Goal: Check status: Check status

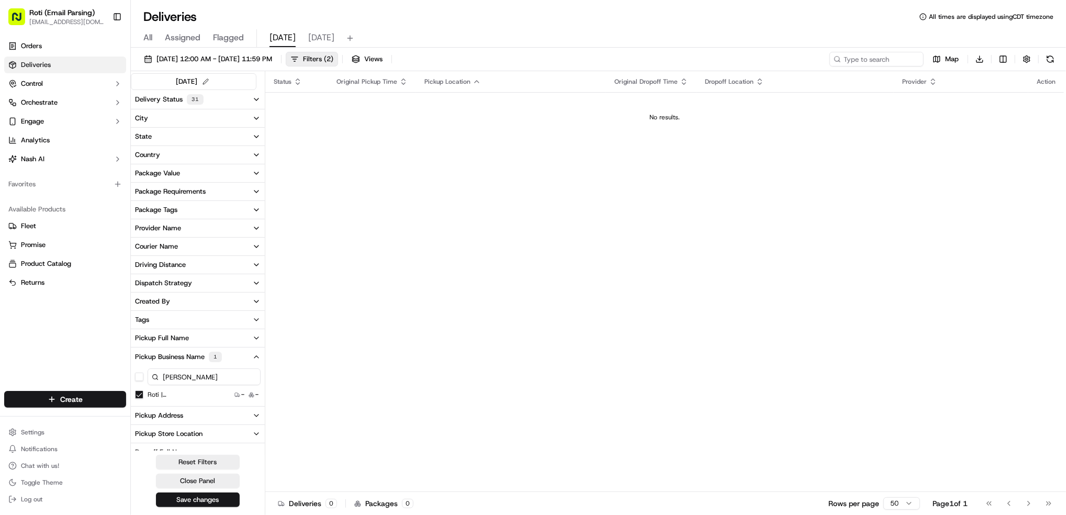
click at [137, 395] on Park "Roti | [GEOGRAPHIC_DATA]" at bounding box center [139, 395] width 8 height 8
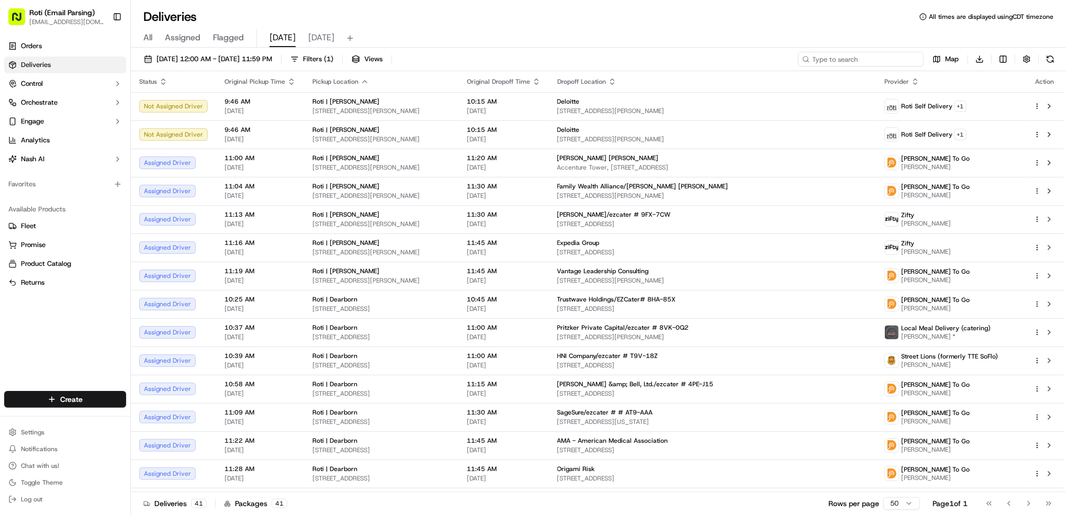
click at [870, 56] on input at bounding box center [861, 59] width 126 height 15
paste input "# 9EY-KYC"
type input "# 9EY-KYC"
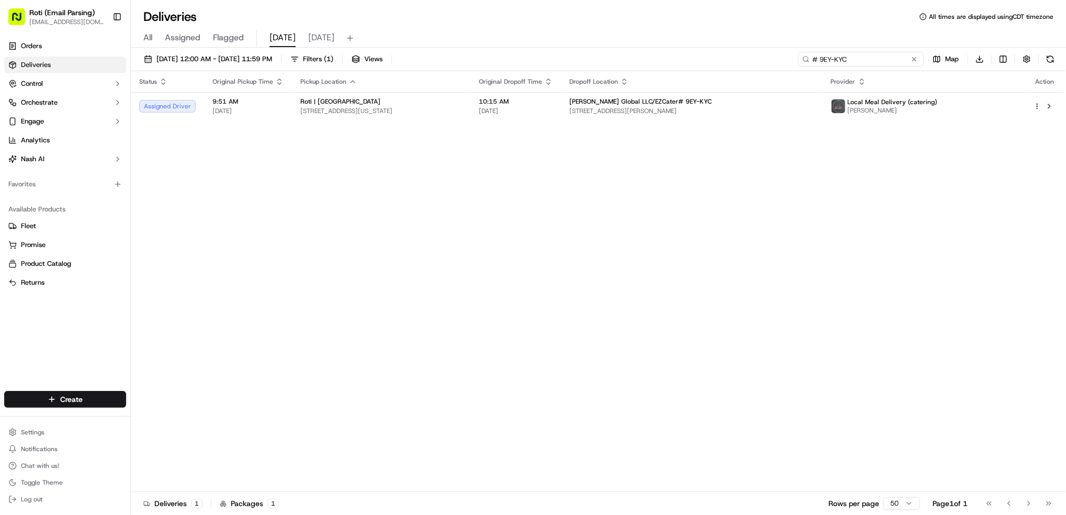
drag, startPoint x: 866, startPoint y: 57, endPoint x: 478, endPoint y: 77, distance: 389.0
click at [774, 55] on div "[DATE] 12:00 AM - [DATE] 11:59 PM Filters ( 1 ) Views # 9EY-[GEOGRAPHIC_DATA] M…" at bounding box center [599, 61] width 936 height 19
paste input "# EV1-3XW"
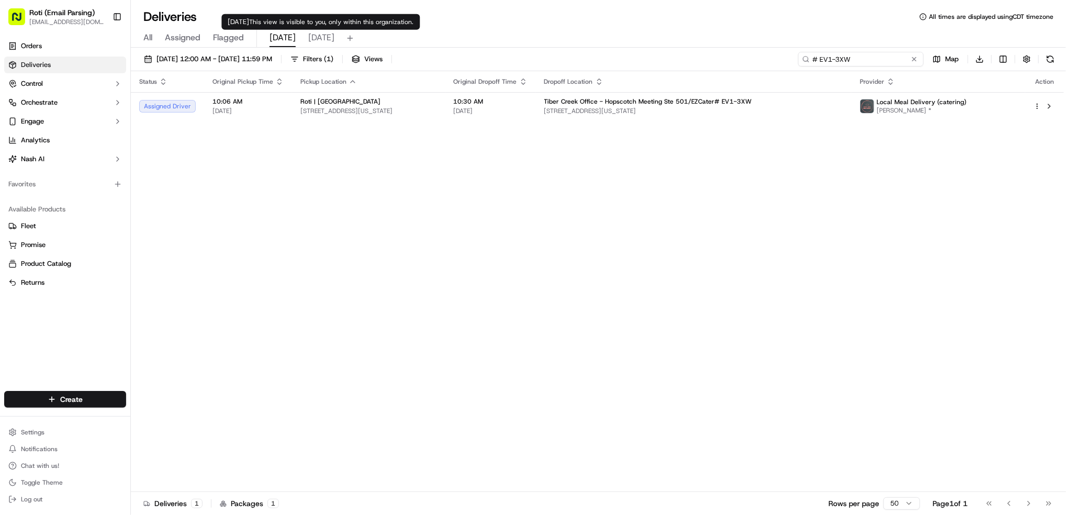
type input "# EV1-3XW"
drag, startPoint x: 858, startPoint y: 59, endPoint x: 535, endPoint y: 26, distance: 325.2
click at [664, 53] on div "[DATE] 12:00 AM - [DATE] 11:59 PM Filters ( 1 ) Views # EV1-3XW Map Download" at bounding box center [599, 61] width 936 height 19
paste input "# U4U-74X"
type input "# U4U-74X"
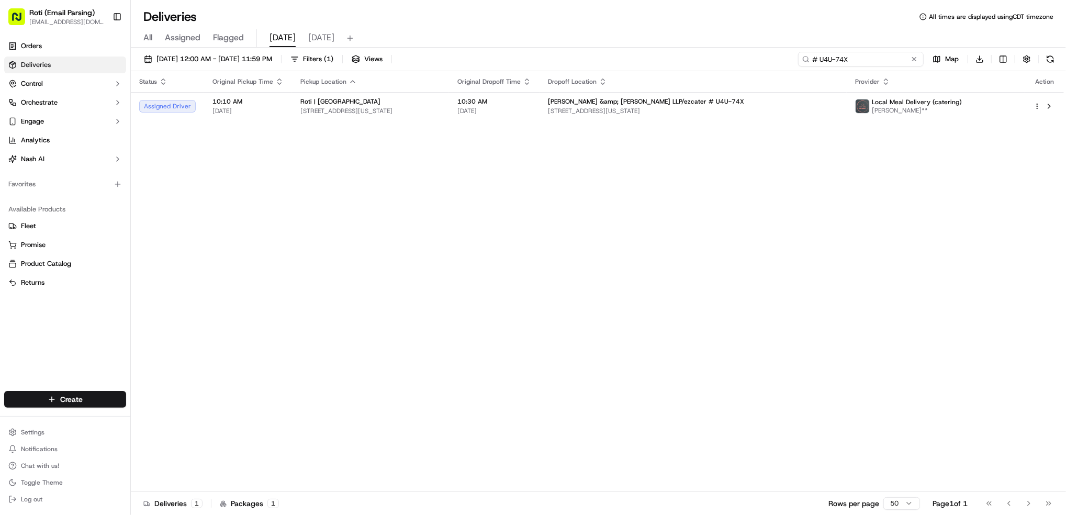
drag, startPoint x: 864, startPoint y: 58, endPoint x: 504, endPoint y: 5, distance: 364.5
click at [728, 58] on div "[DATE] 12:00 AM - [DATE] 11:59 PM Filters ( 1 ) Views # U4U-74X Map Download" at bounding box center [599, 61] width 936 height 19
paste input "# 8HA-85X"
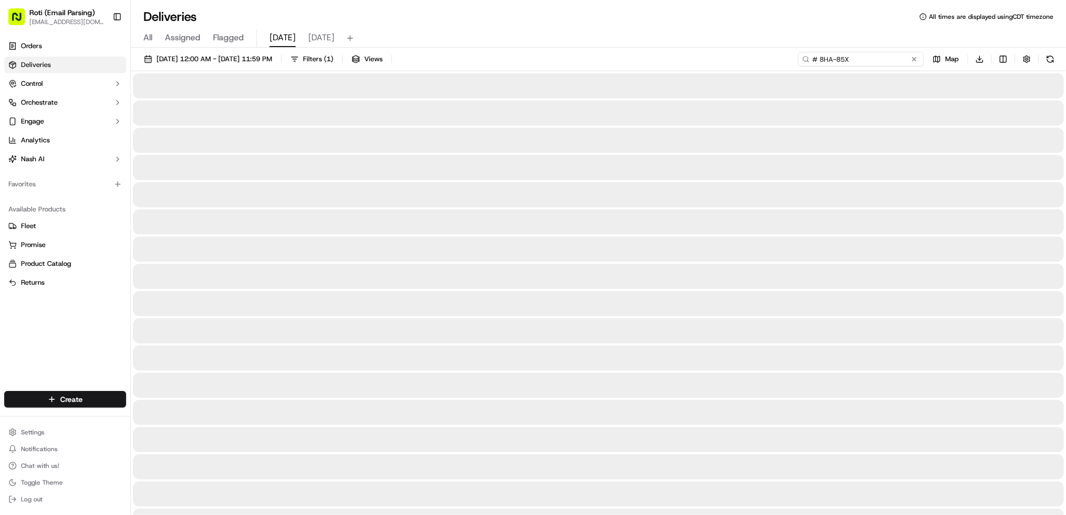
type input "# 8HA-85X"
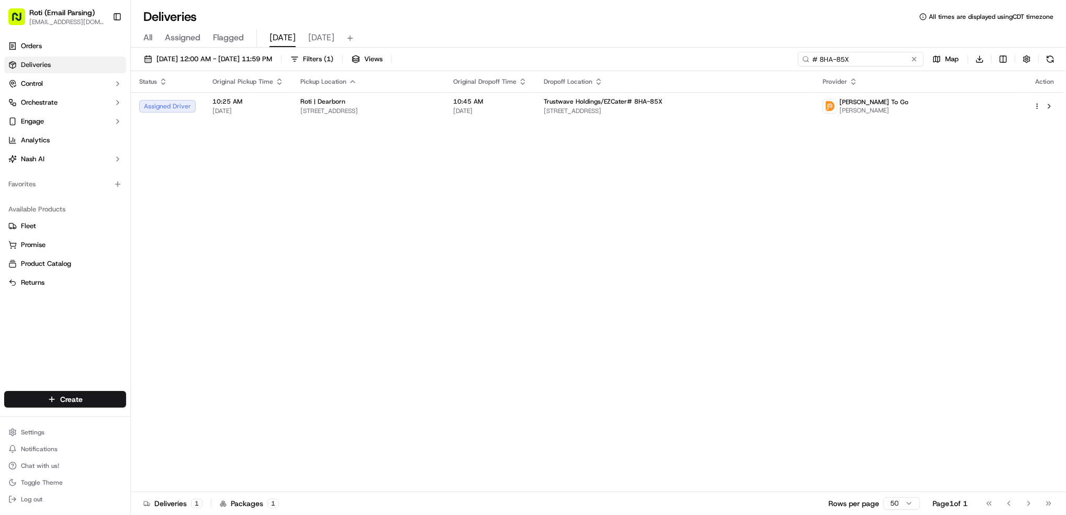
drag, startPoint x: 866, startPoint y: 60, endPoint x: 672, endPoint y: 30, distance: 197.1
click at [742, 50] on div "[DATE] 12:00 AM - [DATE] 11:59 PM Filters ( 1 ) Views # 8HA-85X Map Download St…" at bounding box center [599, 283] width 936 height 470
paste input "# 8VK-0Q2"
type input "# 8VK-0Q2"
drag, startPoint x: 854, startPoint y: 60, endPoint x: 507, endPoint y: 7, distance: 351.1
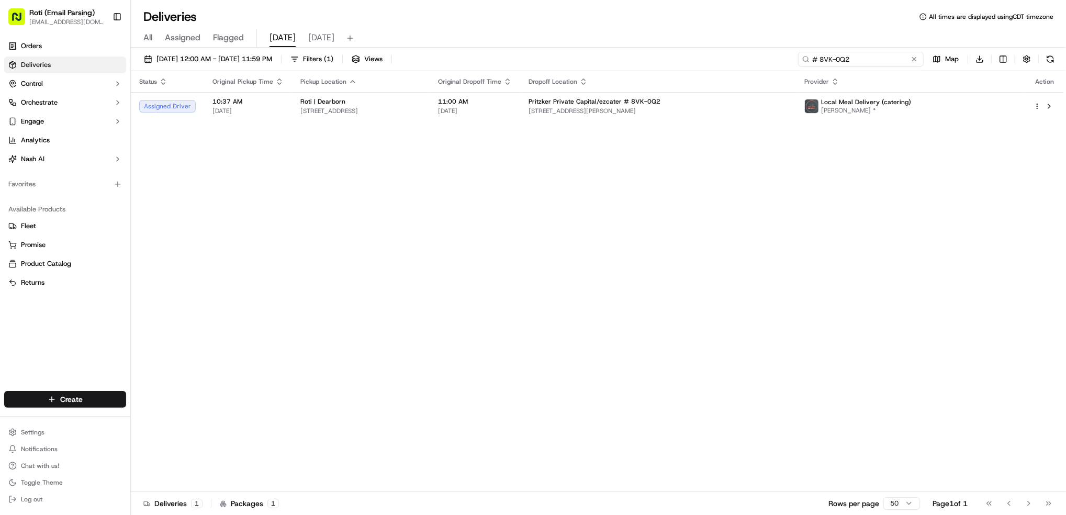
click at [624, 26] on div "Deliveries All times are displayed using CDT timezone All Assigned Flagged [DAT…" at bounding box center [599, 257] width 936 height 515
paste input "# C53-102"
type input "# C53-102"
drag, startPoint x: 853, startPoint y: 61, endPoint x: 504, endPoint y: 54, distance: 349.8
click at [607, 54] on div "[DATE] 12:00 AM - [DATE] 11:59 PM Filters ( 1 ) Views # C53-102 Map Download" at bounding box center [599, 61] width 936 height 19
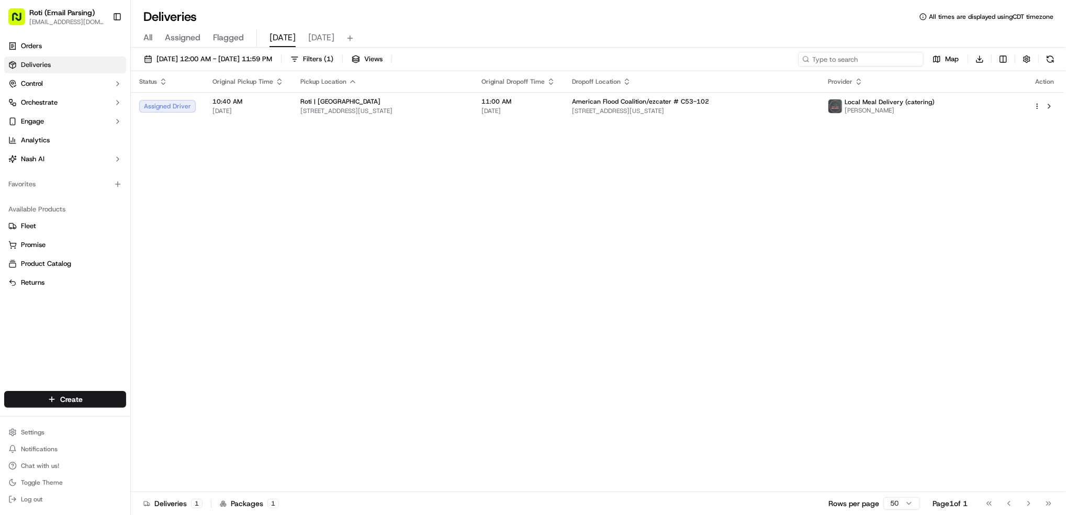
paste input "# 4PE-J15"
type input "# 4PE-J15"
